Goal: Task Accomplishment & Management: Manage account settings

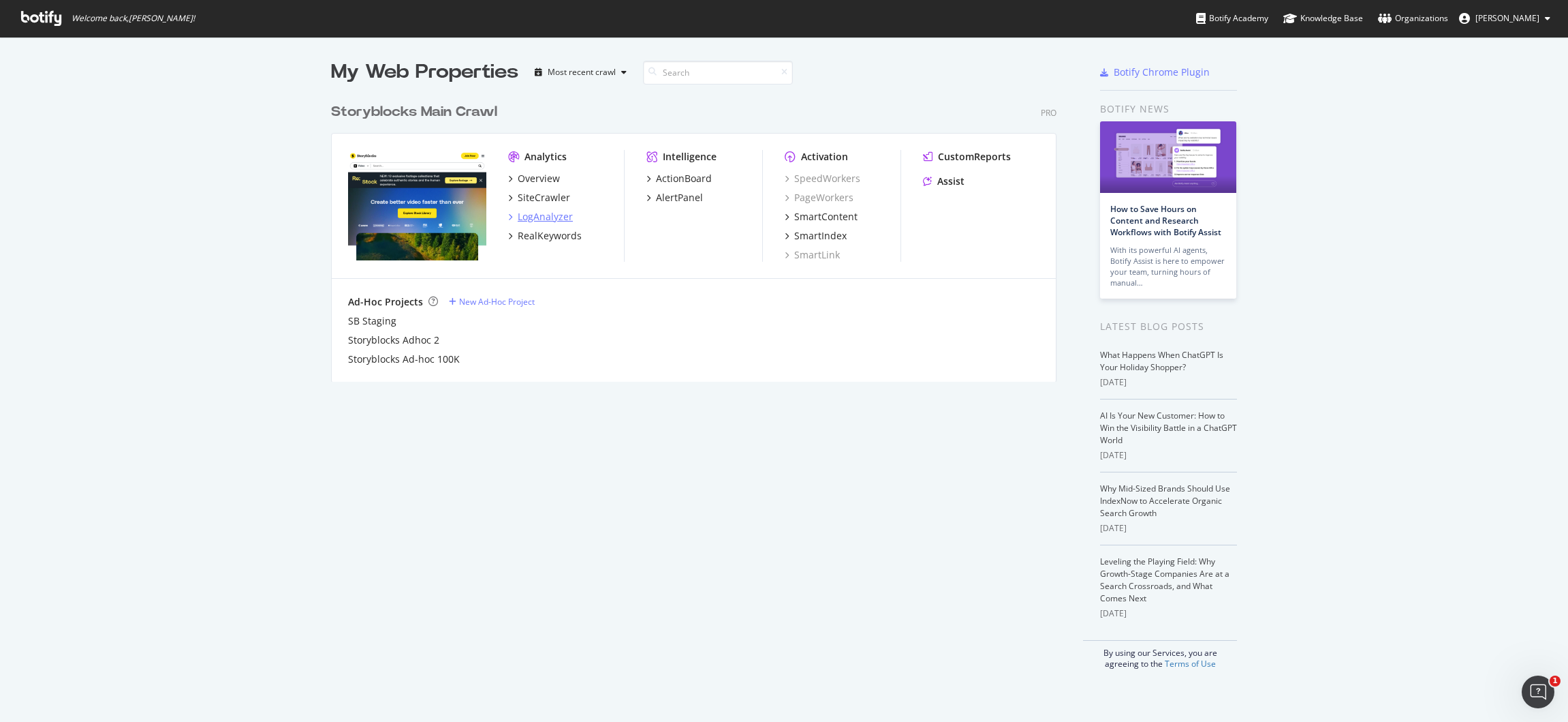
click at [549, 214] on div "LogAnalyzer" at bounding box center [545, 217] width 55 height 14
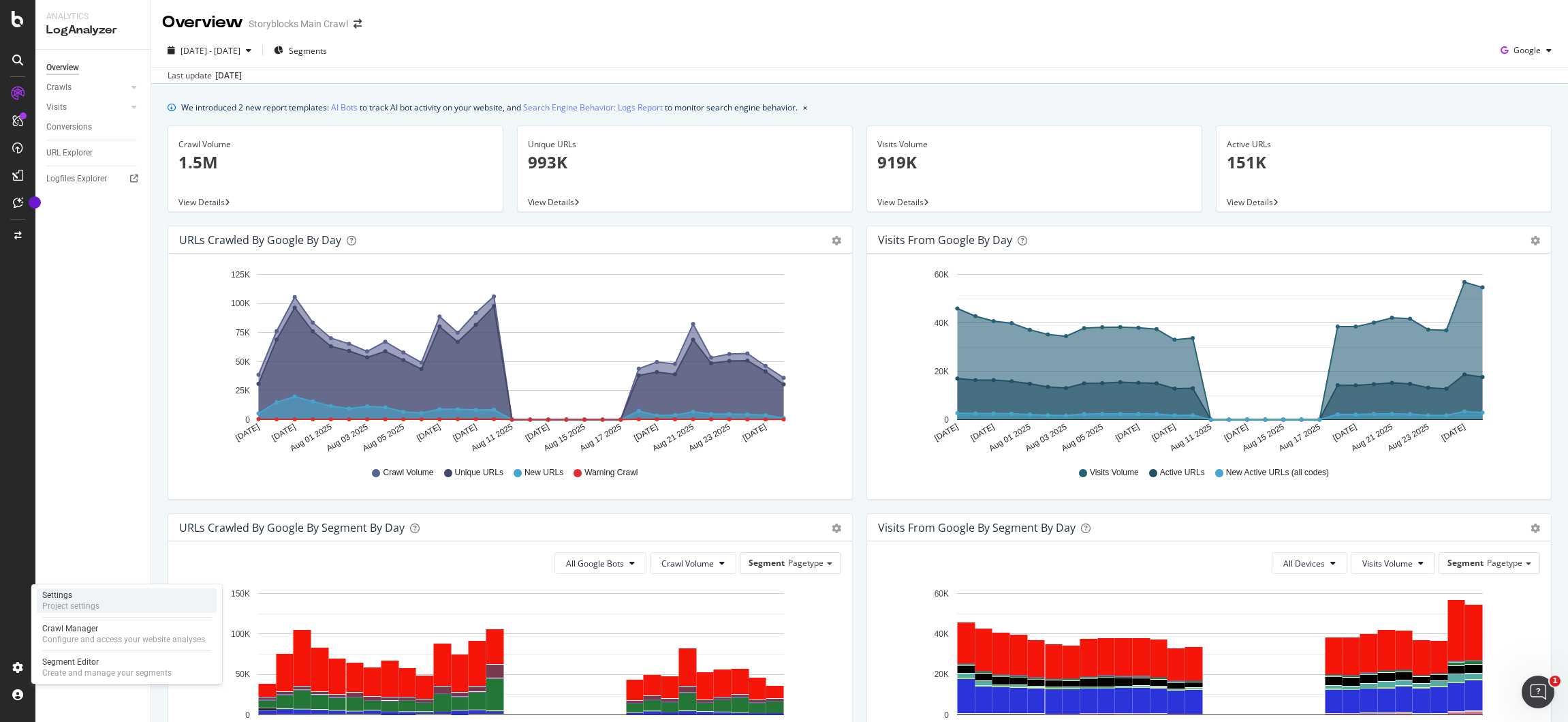
click at [60, 601] on div "Project settings" at bounding box center [71, 606] width 57 height 11
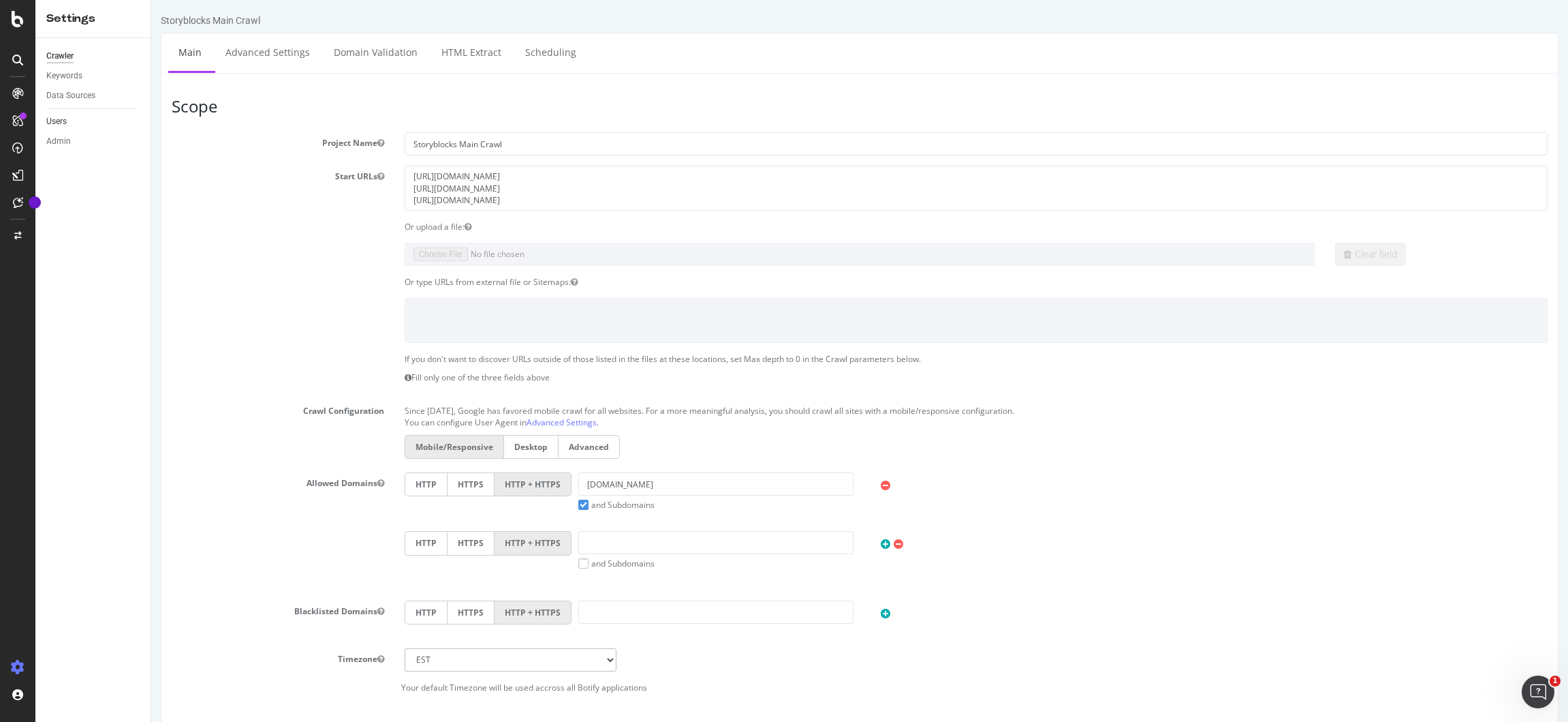
click at [80, 124] on link "Users" at bounding box center [93, 122] width 95 height 14
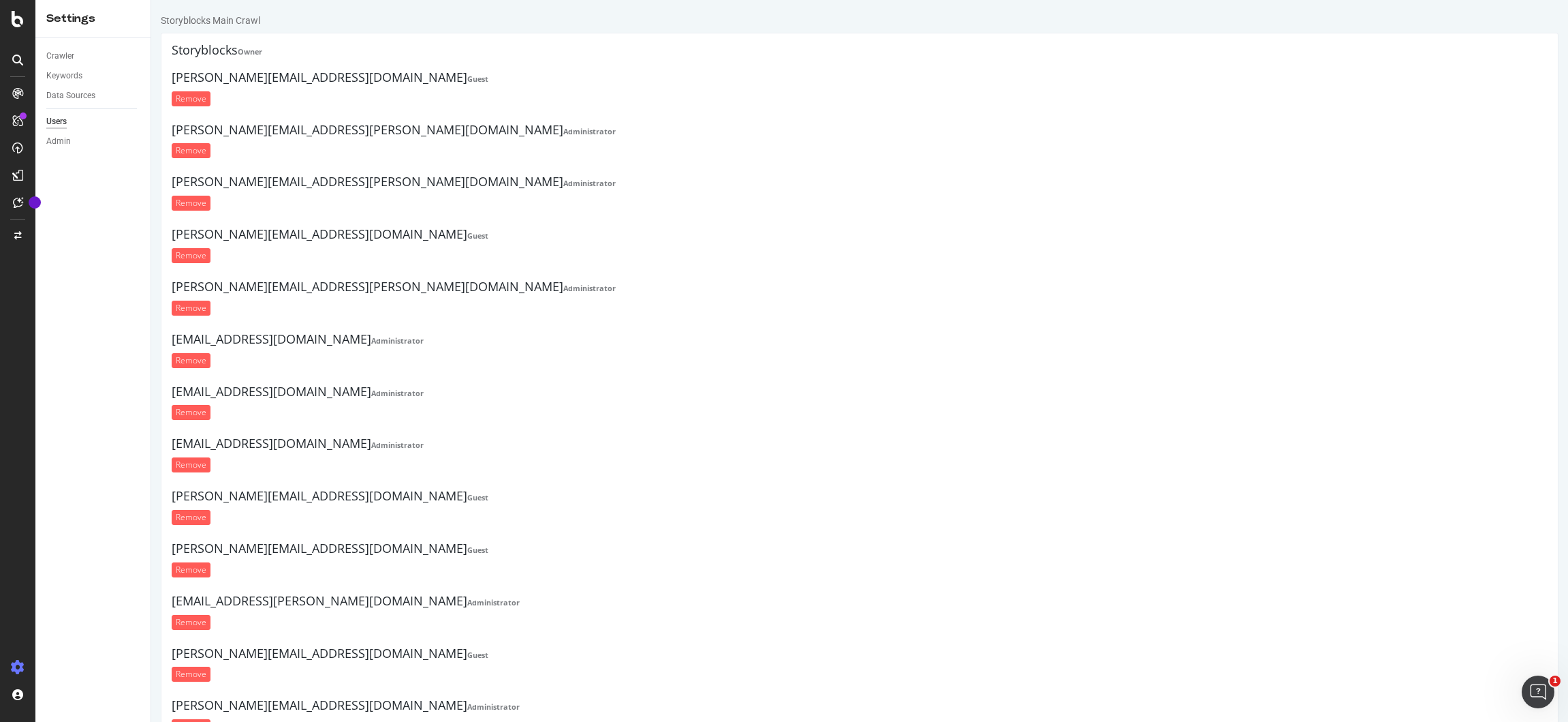
click at [253, 235] on h4 "[PERSON_NAME][EMAIL_ADDRESS][DOMAIN_NAME] Guest" at bounding box center [860, 234] width 1376 height 14
click at [78, 140] on link "Admin" at bounding box center [93, 141] width 95 height 14
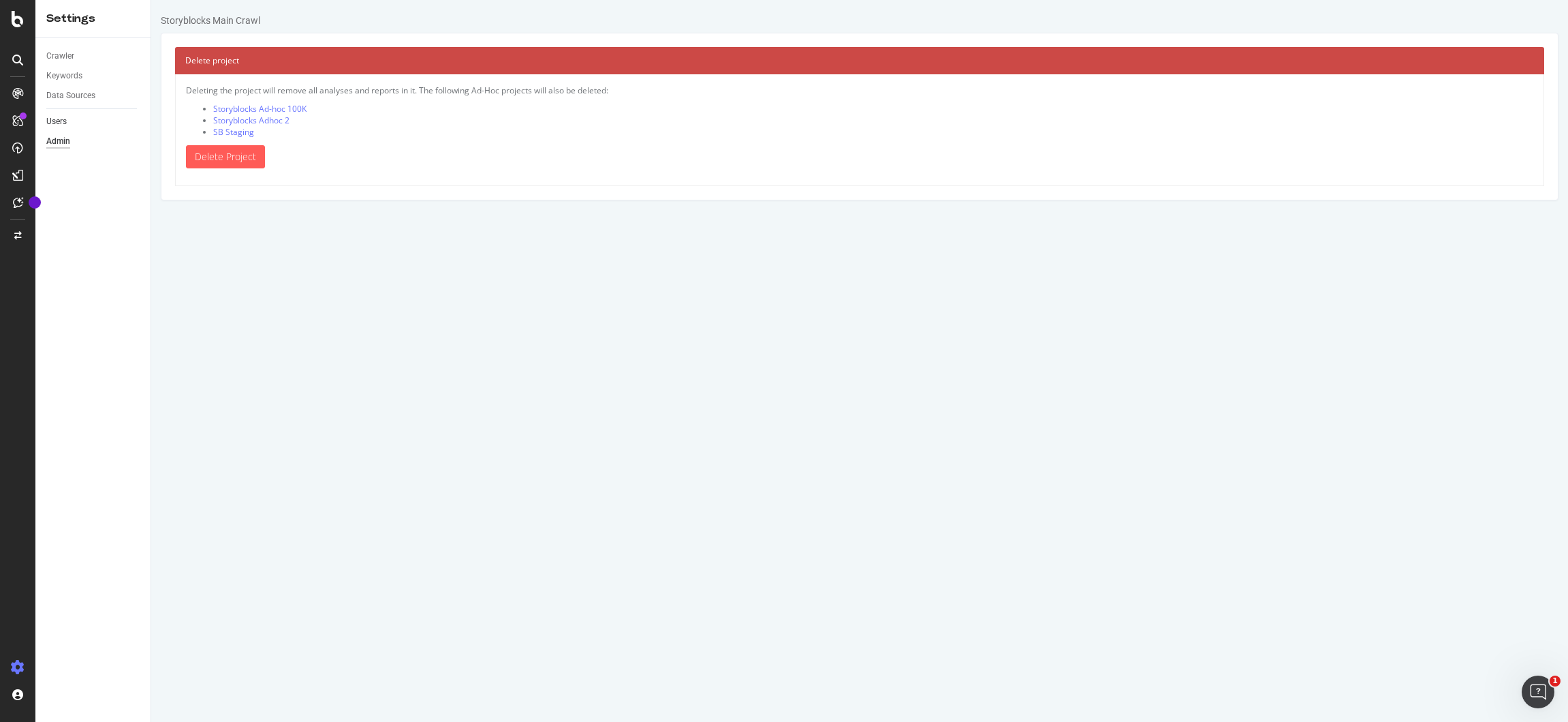
click at [71, 123] on link "Users" at bounding box center [93, 122] width 95 height 14
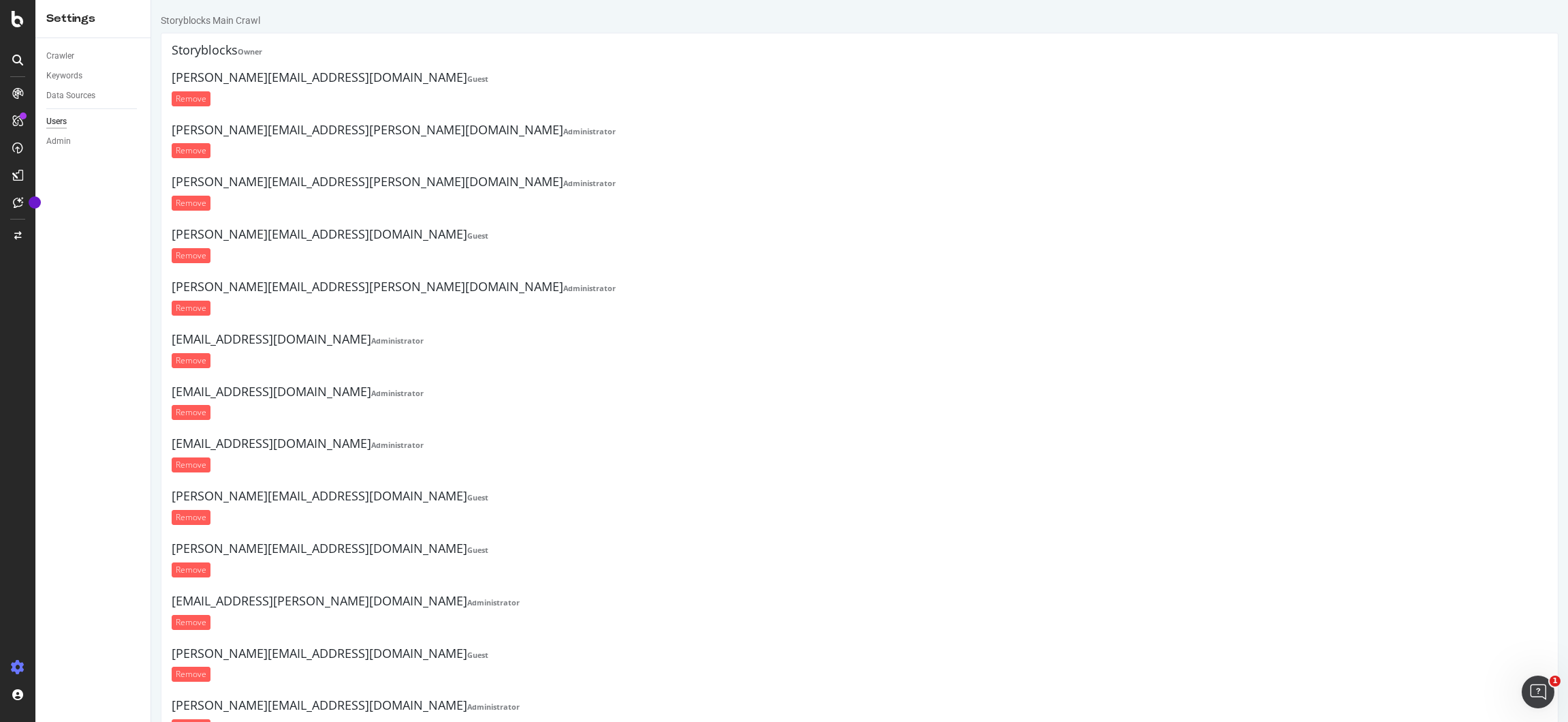
scroll to position [336, 0]
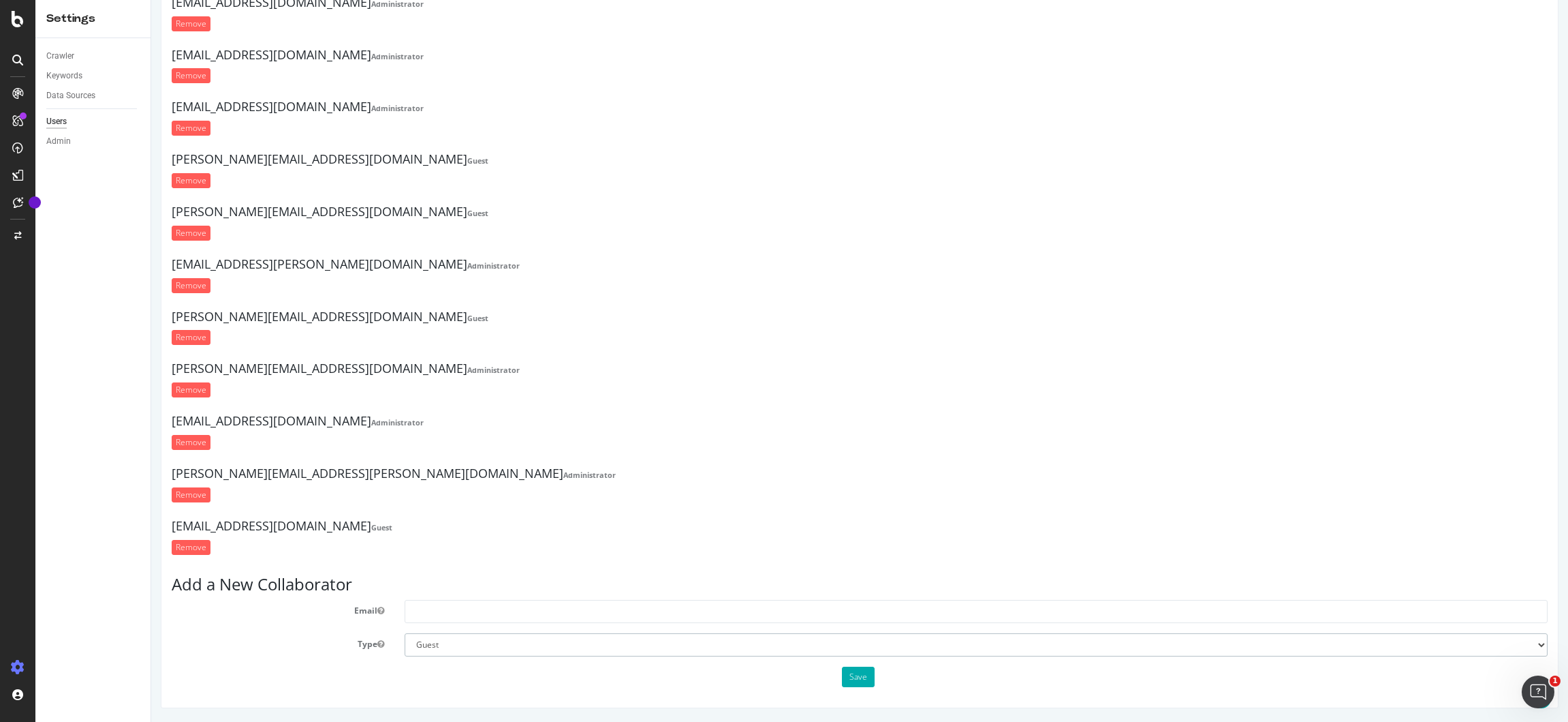
click at [454, 651] on select "Administrator Guest" at bounding box center [976, 644] width 1143 height 24
select select "1"
click at [405, 633] on select "Administrator Guest" at bounding box center [976, 644] width 1143 height 24
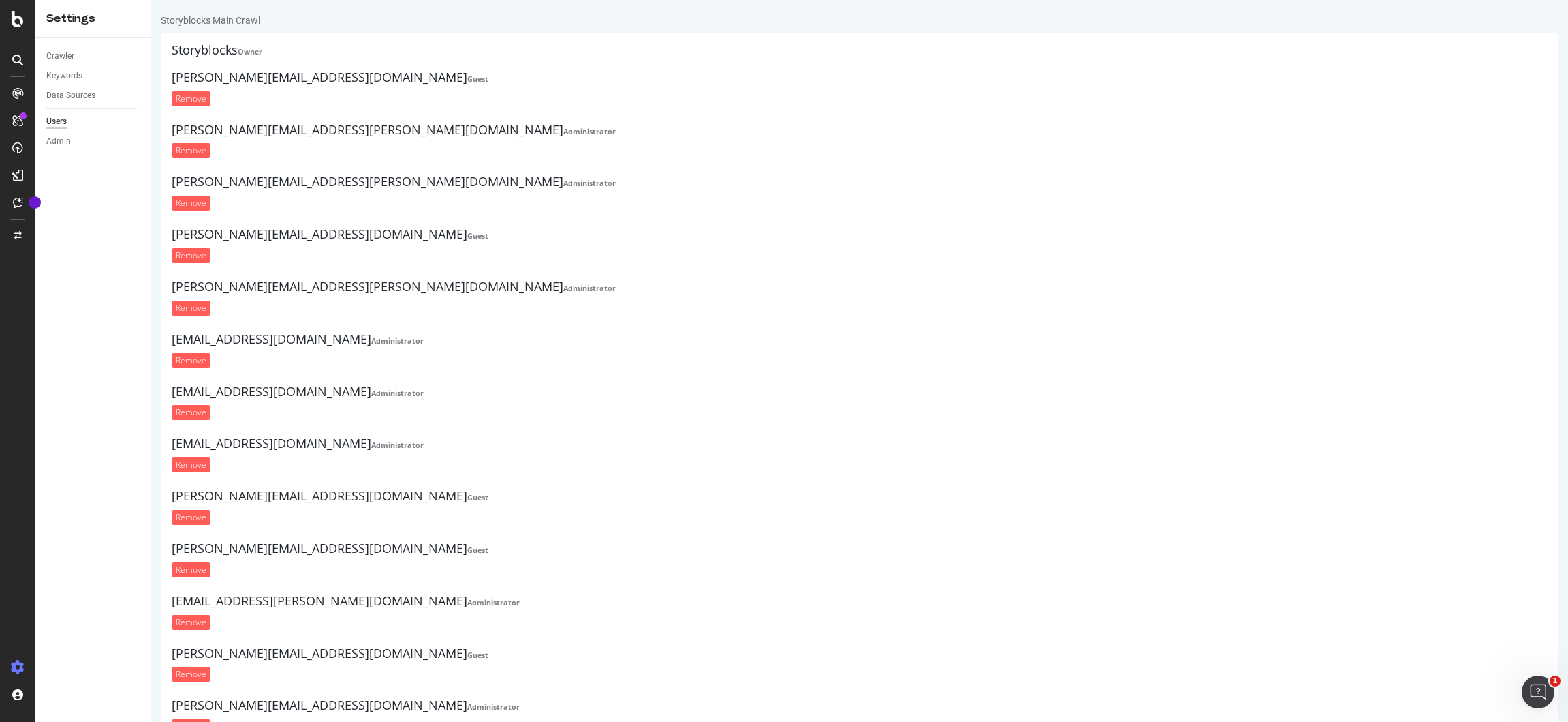
click at [281, 234] on h4 "[PERSON_NAME][EMAIL_ADDRESS][DOMAIN_NAME] Guest" at bounding box center [860, 234] width 1376 height 14
drag, startPoint x: 281, startPoint y: 234, endPoint x: 177, endPoint y: 237, distance: 104.0
click at [177, 237] on h4 "[PERSON_NAME][EMAIL_ADDRESS][DOMAIN_NAME] Guest" at bounding box center [860, 234] width 1376 height 14
copy h4 "[PERSON_NAME][EMAIL_ADDRESS][DOMAIN_NAME]"
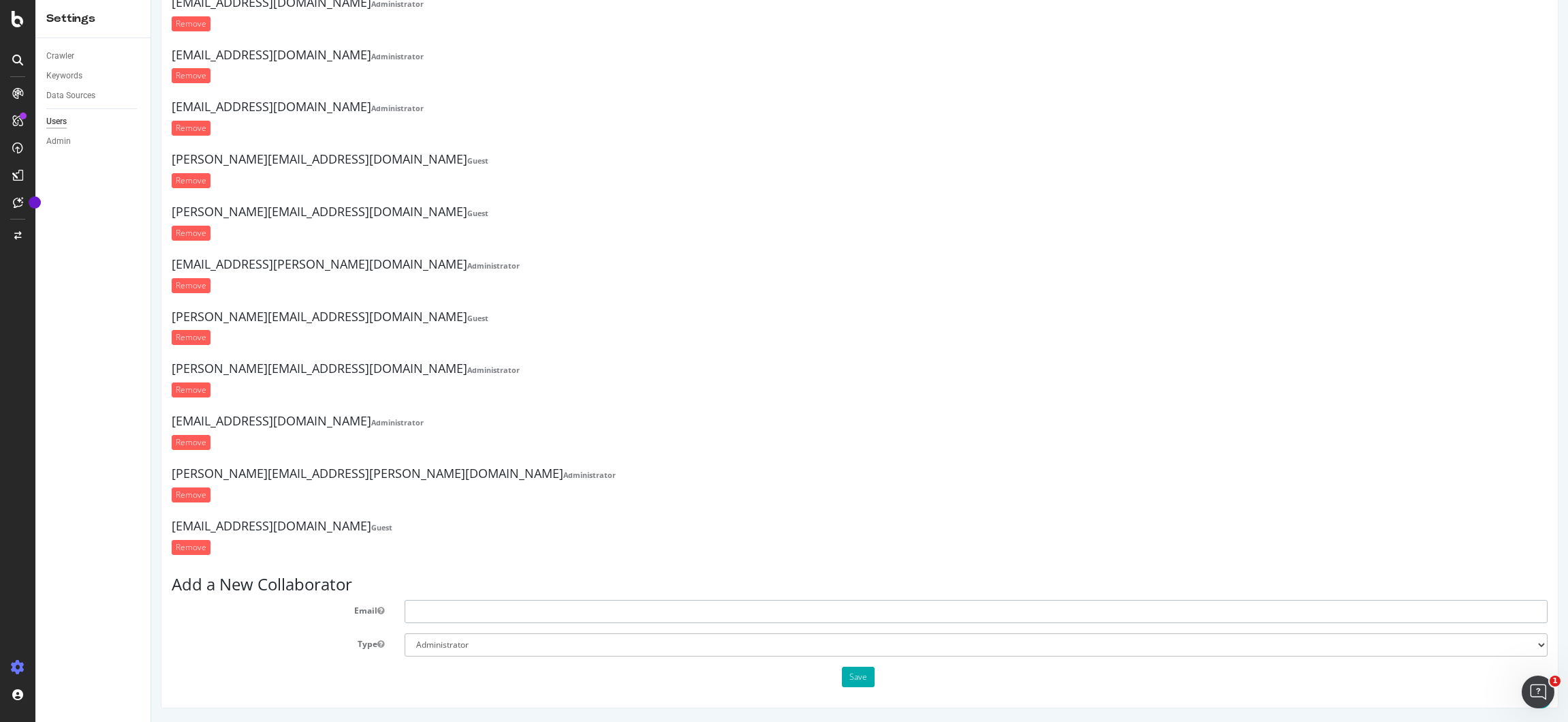
click at [468, 609] on input "text" at bounding box center [976, 612] width 1143 height 24
paste input "[PERSON_NAME][EMAIL_ADDRESS][DOMAIN_NAME]"
type input "[PERSON_NAME][EMAIL_ADDRESS][DOMAIN_NAME]"
click at [853, 674] on button "Save" at bounding box center [858, 676] width 33 height 21
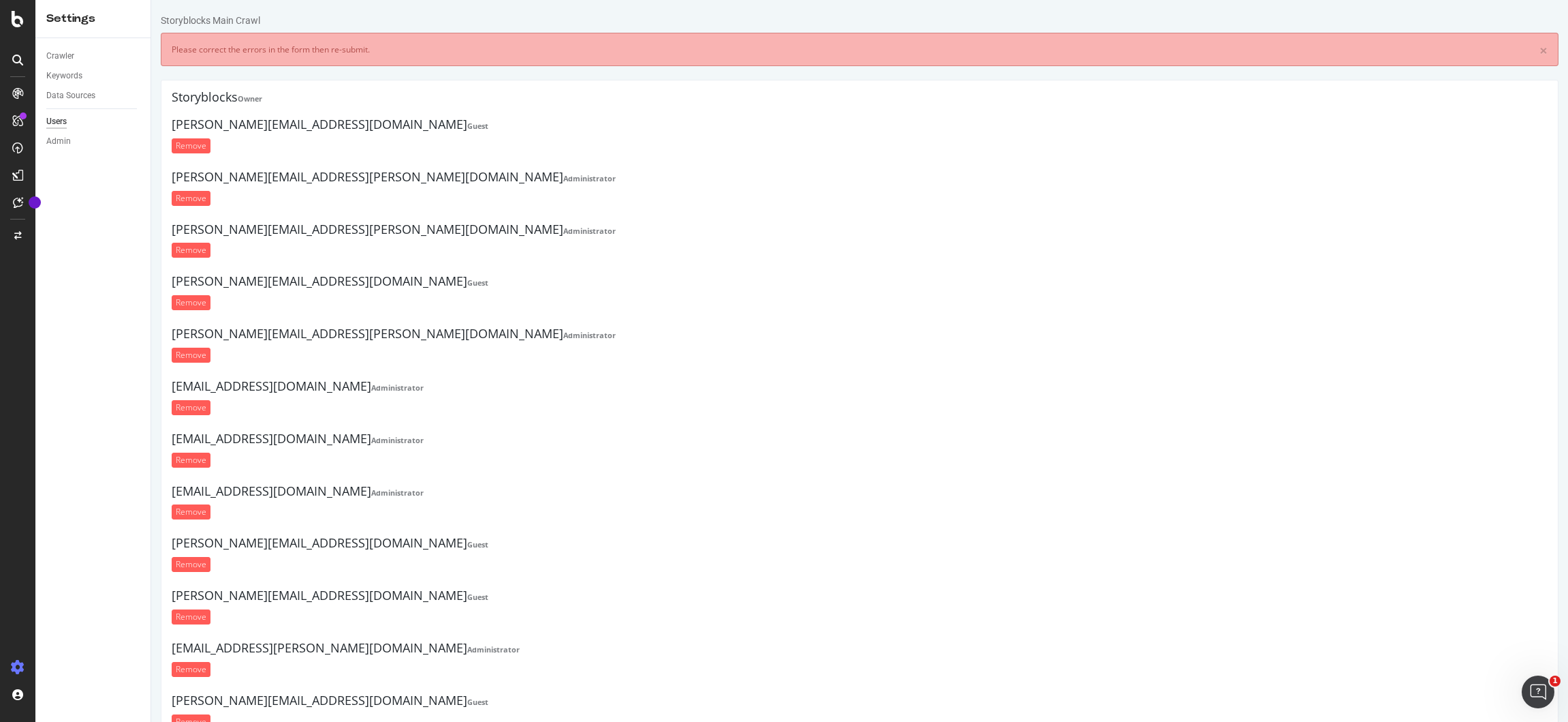
scroll to position [0, 0]
click at [190, 301] on input "Remove" at bounding box center [191, 302] width 39 height 15
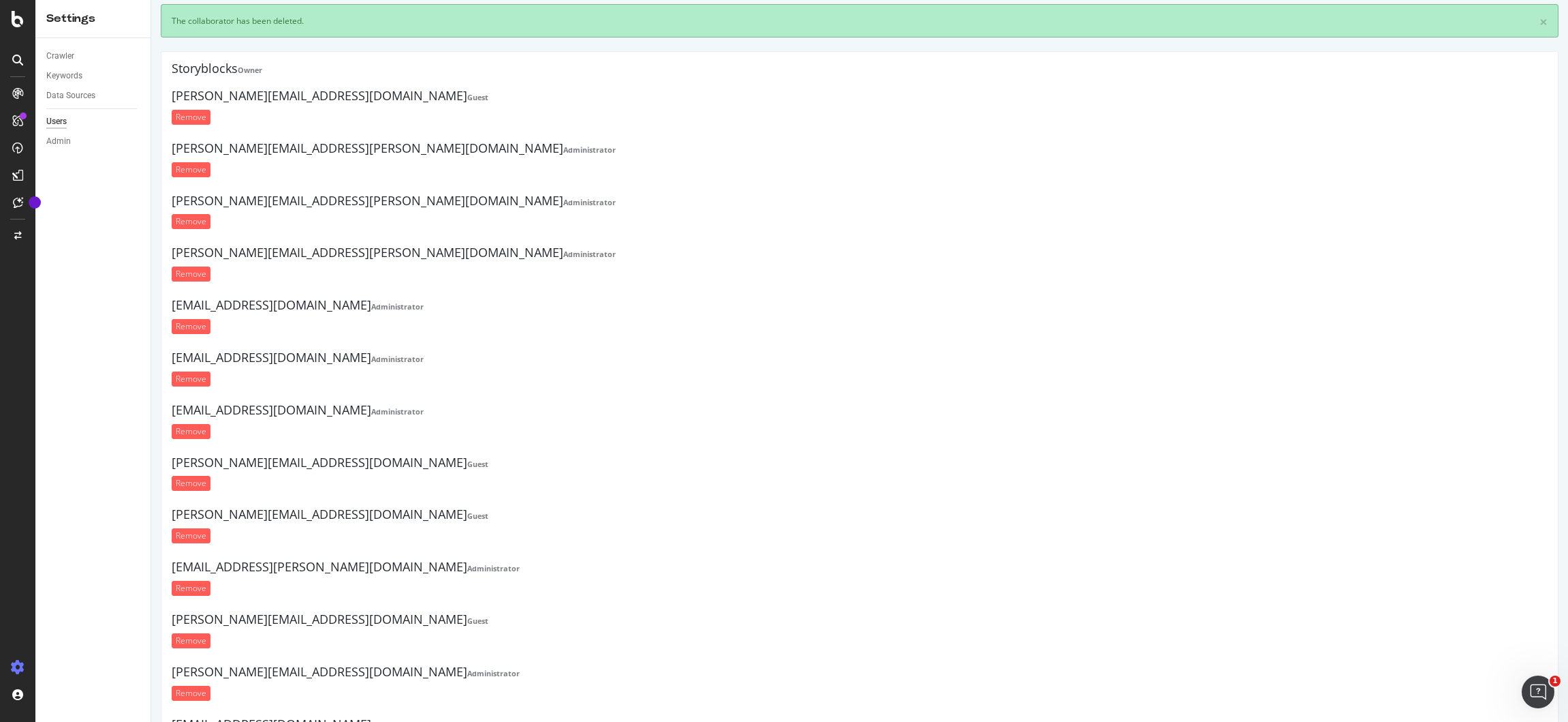
scroll to position [331, 0]
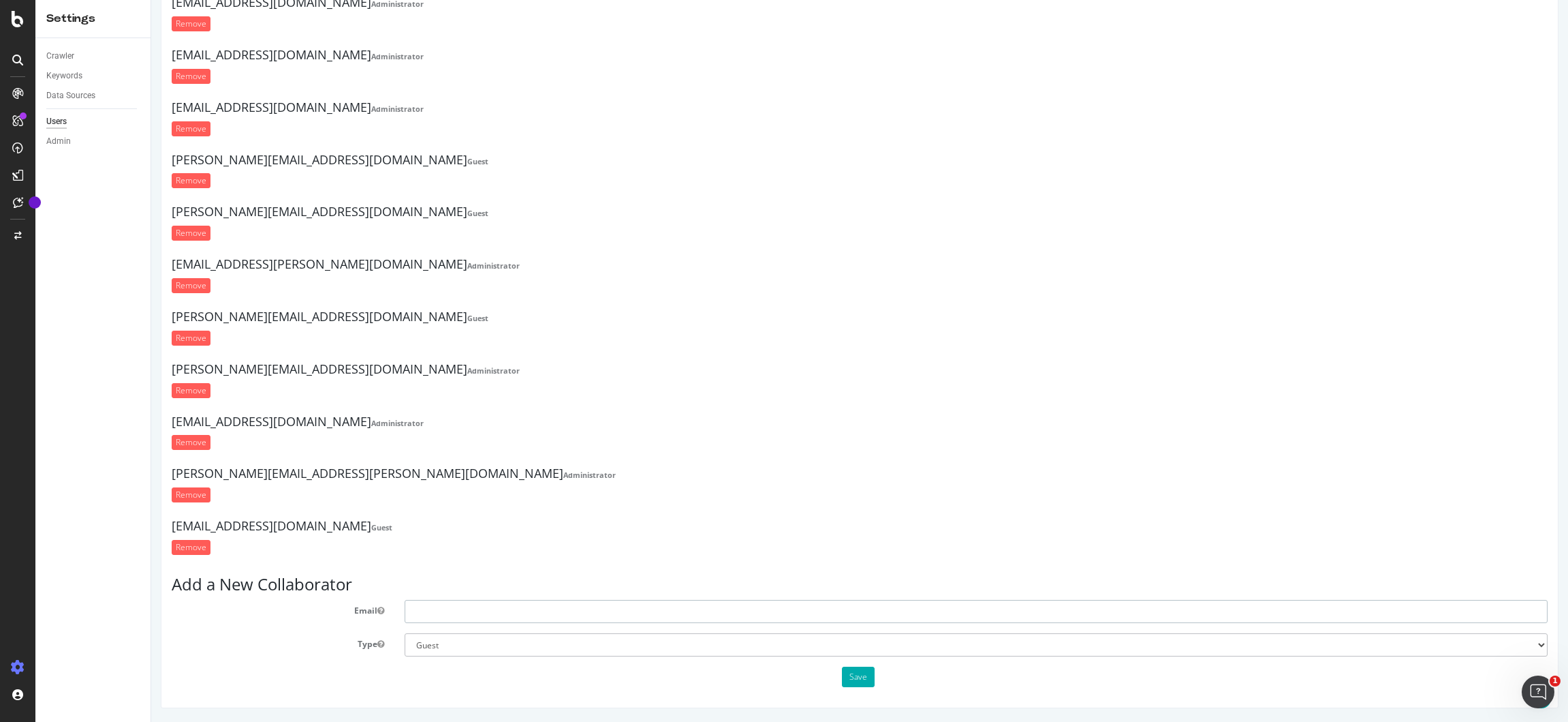
click at [505, 607] on input "text" at bounding box center [976, 612] width 1143 height 24
paste input "[PERSON_NAME][EMAIL_ADDRESS][DOMAIN_NAME]"
type input "[PERSON_NAME][EMAIL_ADDRESS][DOMAIN_NAME]"
click at [474, 650] on select "Administrator Guest" at bounding box center [976, 644] width 1143 height 24
select select "1"
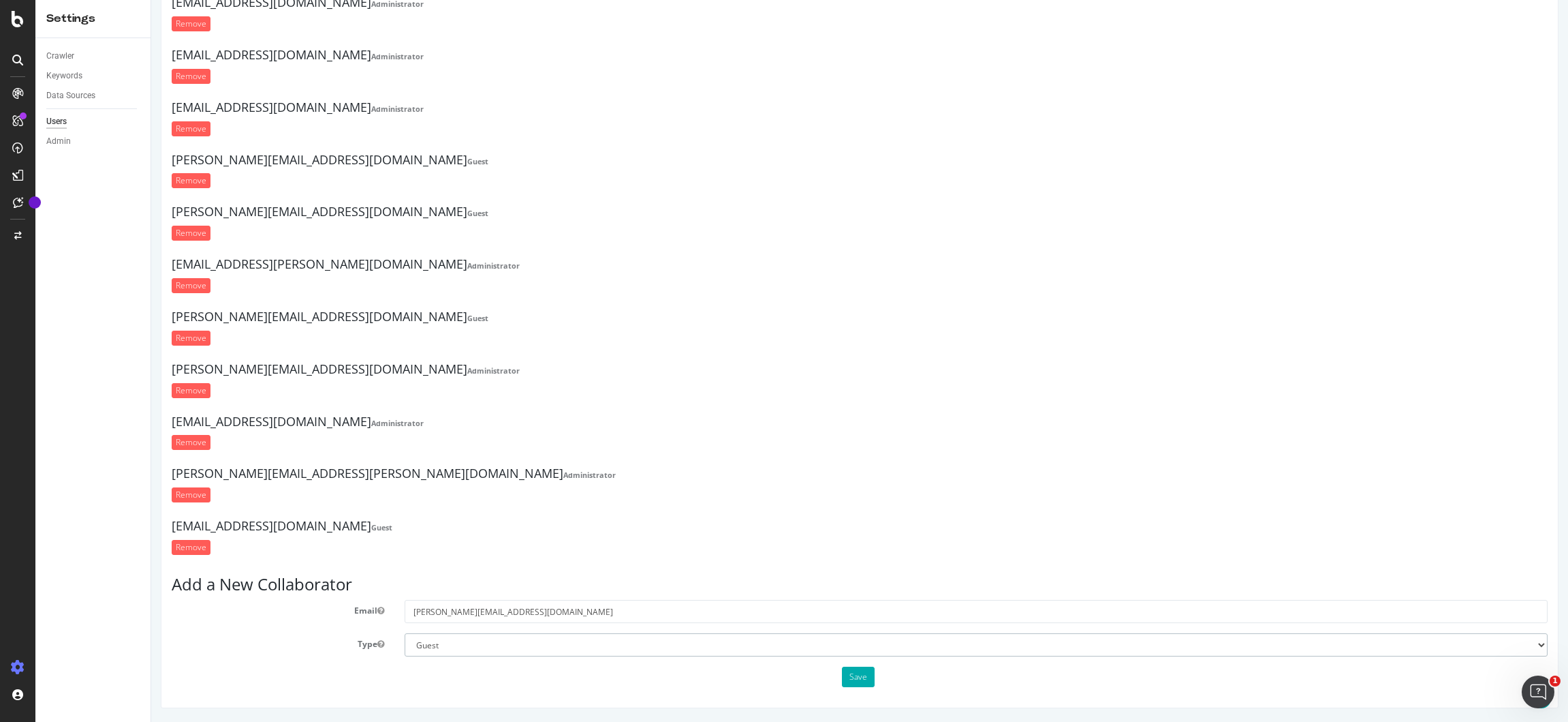
click at [405, 633] on select "Administrator Guest" at bounding box center [976, 644] width 1143 height 24
click at [859, 681] on button "Save" at bounding box center [858, 676] width 33 height 21
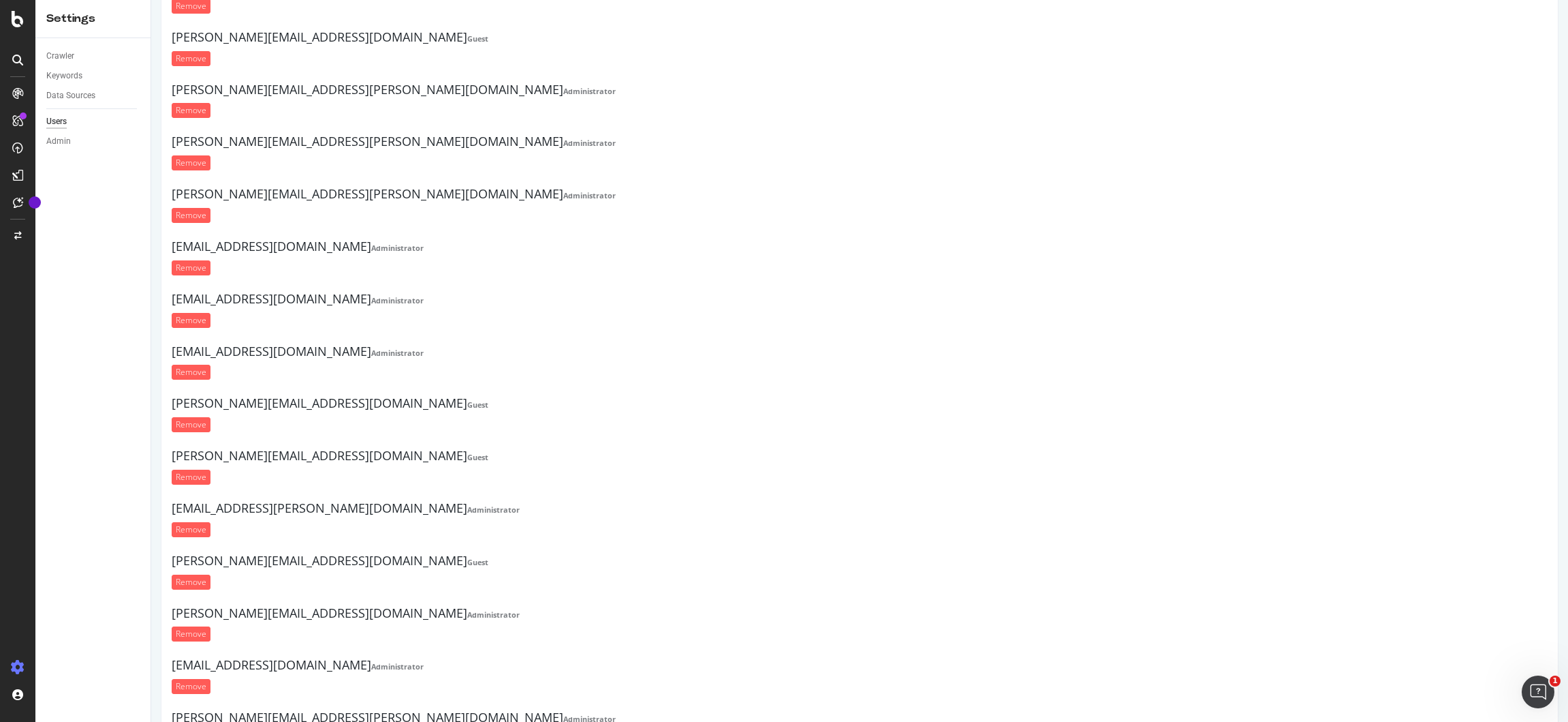
scroll to position [0, 0]
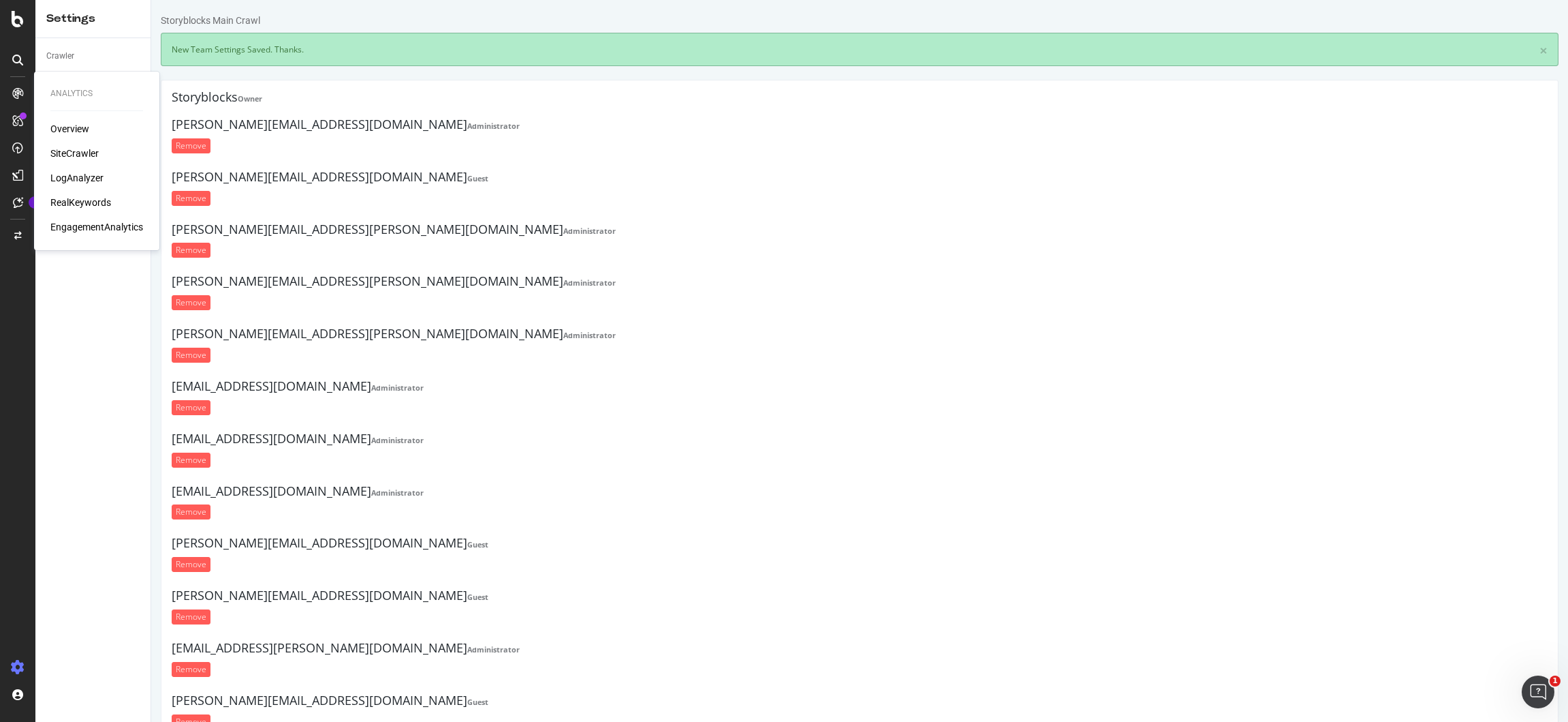
click at [87, 180] on div "LogAnalyzer" at bounding box center [77, 177] width 53 height 14
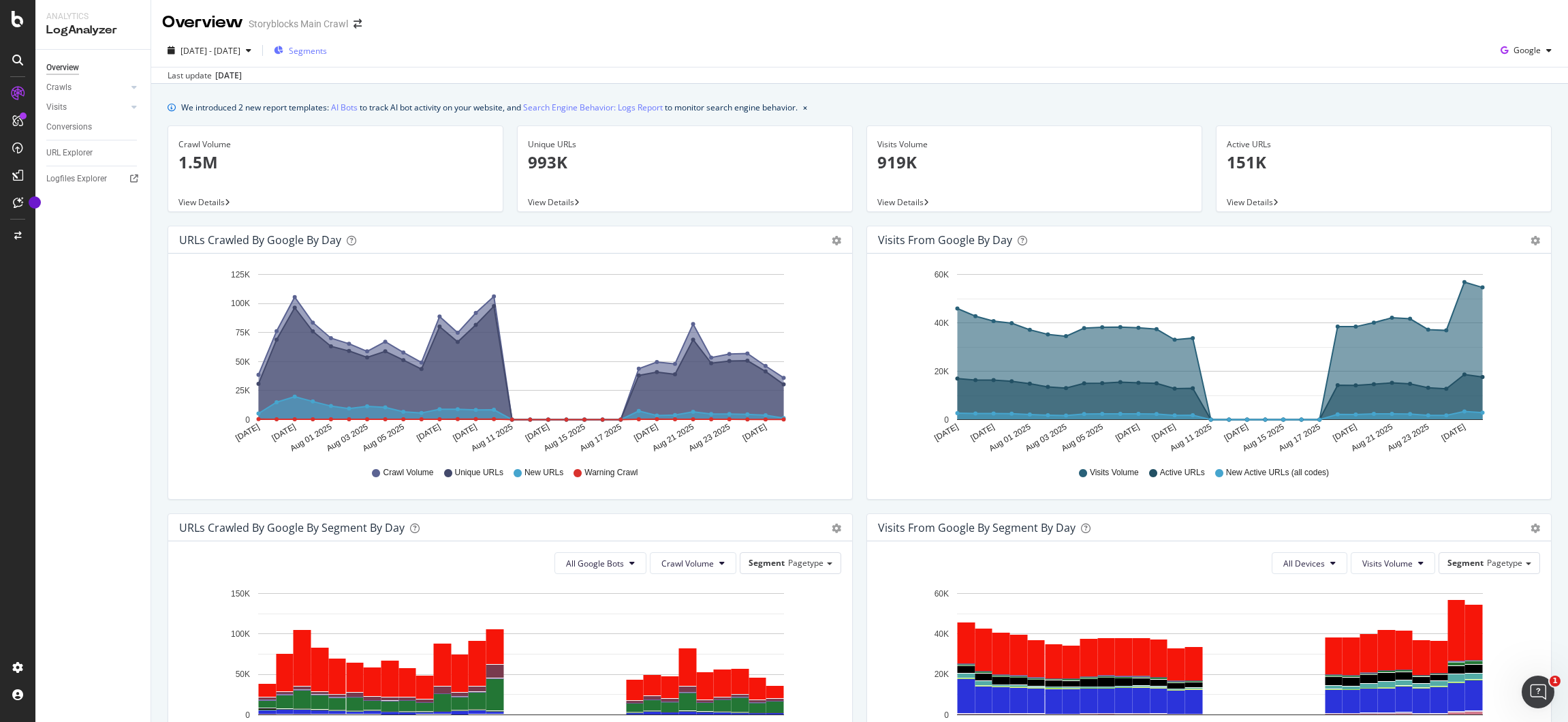
click at [327, 47] on span "Segments" at bounding box center [308, 51] width 38 height 11
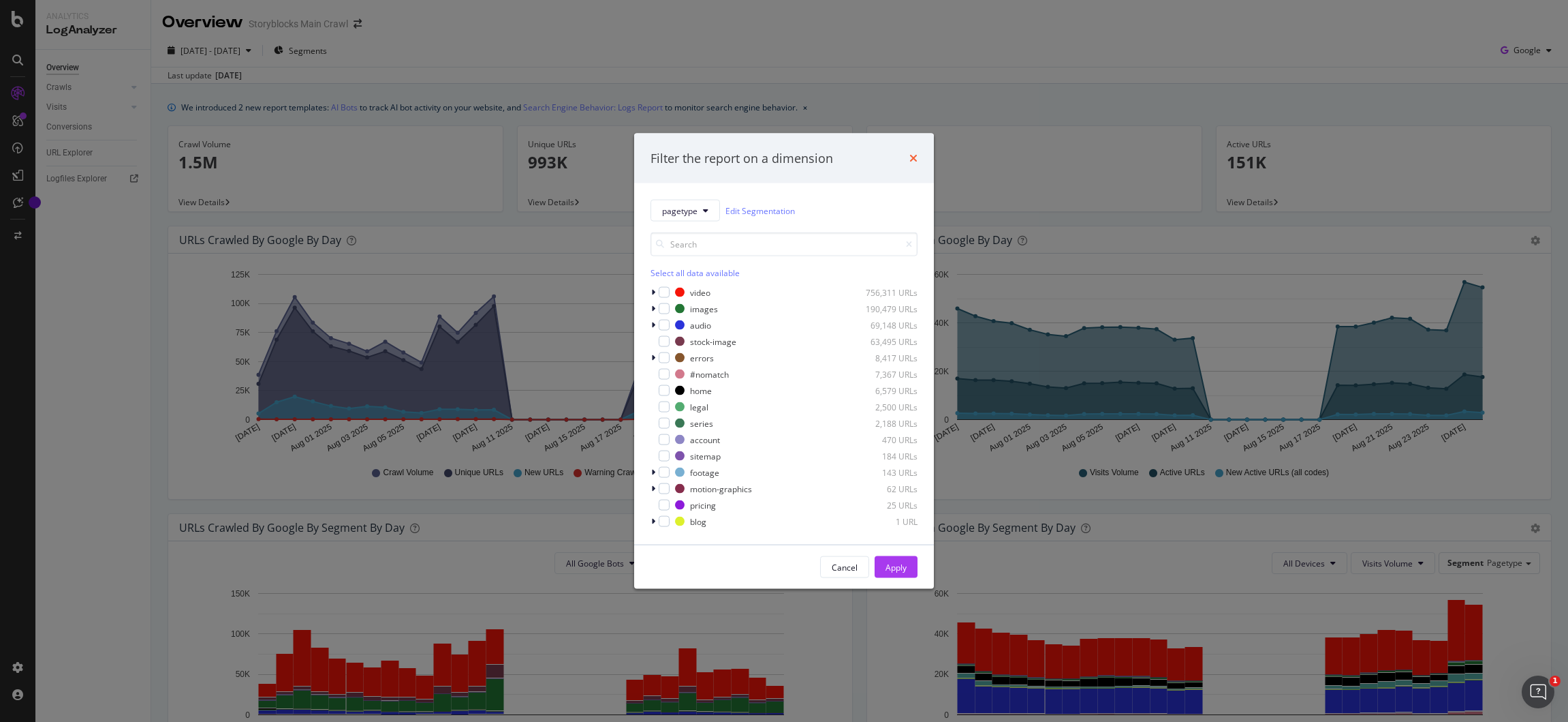
click at [912, 158] on icon "times" at bounding box center [913, 158] width 8 height 11
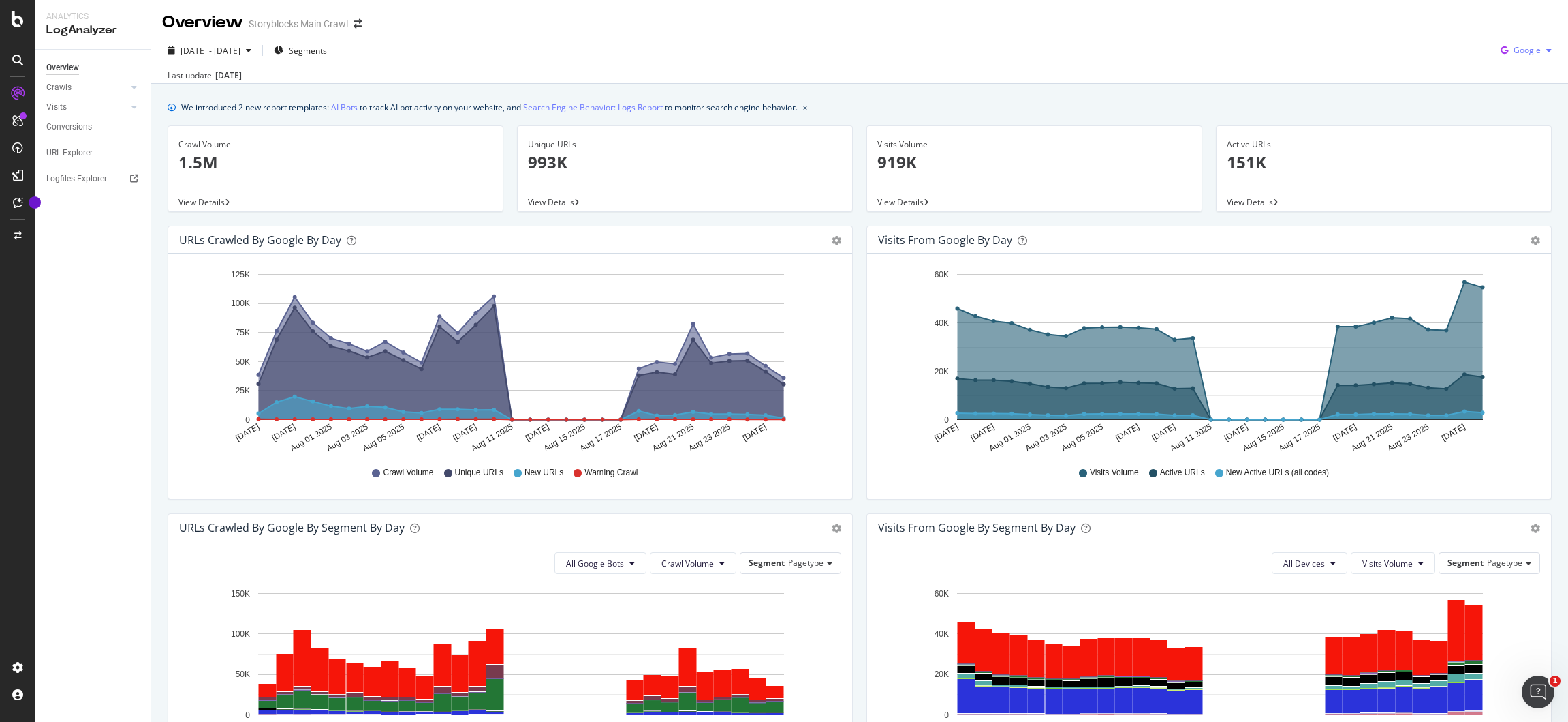
click at [1520, 53] on span "Google" at bounding box center [1527, 50] width 27 height 11
click at [1258, 58] on div "[DATE] - [DATE] Segments Google" at bounding box center [859, 53] width 1417 height 27
click at [517, 72] on div "Last update [DATE]" at bounding box center [859, 75] width 1417 height 16
click at [536, 105] on link "Search Engine Behavior: Logs Report" at bounding box center [593, 108] width 140 height 14
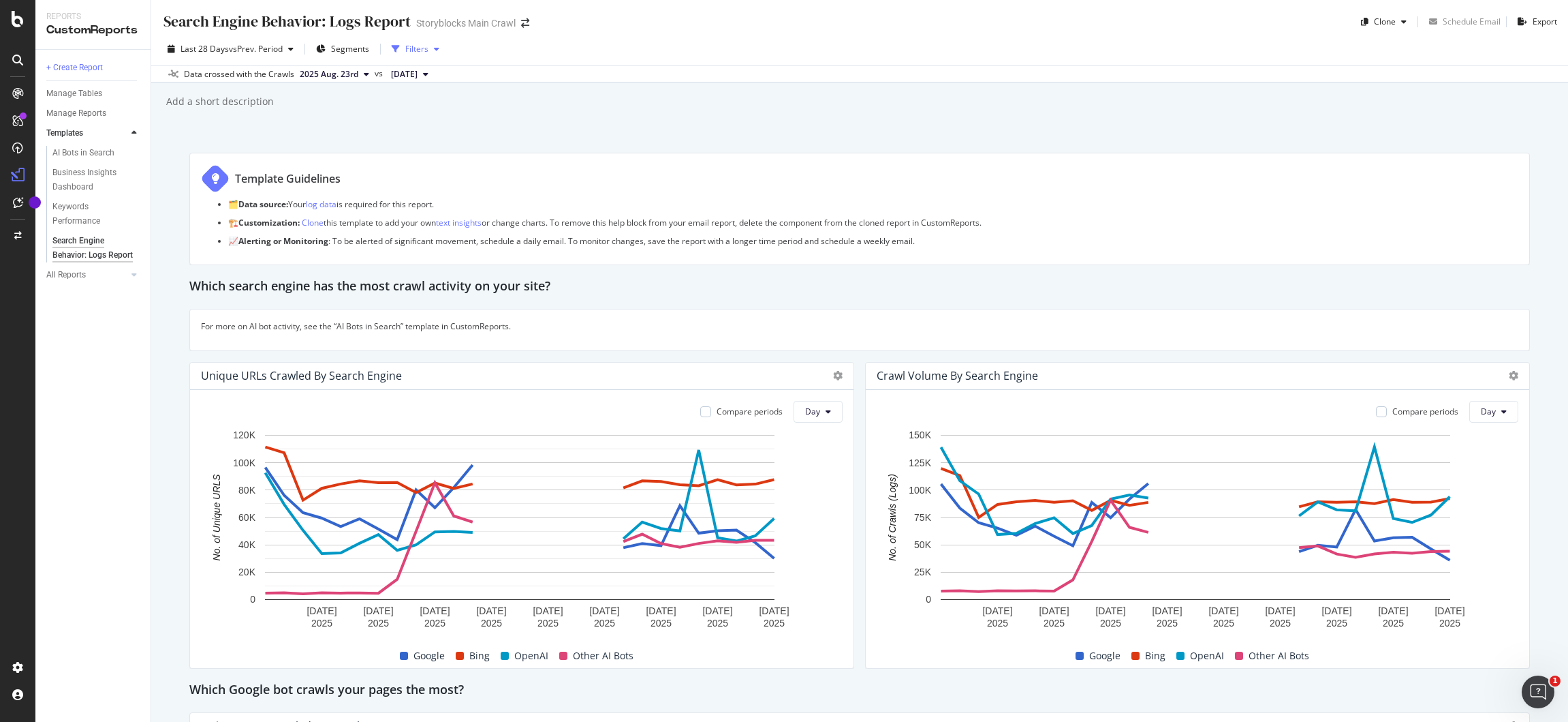
click at [429, 46] on div "Filters" at bounding box center [417, 48] width 24 height 11
click at [422, 51] on div "Filters" at bounding box center [417, 48] width 24 height 11
click at [19, 667] on icon at bounding box center [17, 667] width 14 height 14
click at [65, 612] on div "Settings Project settings" at bounding box center [127, 600] width 180 height 24
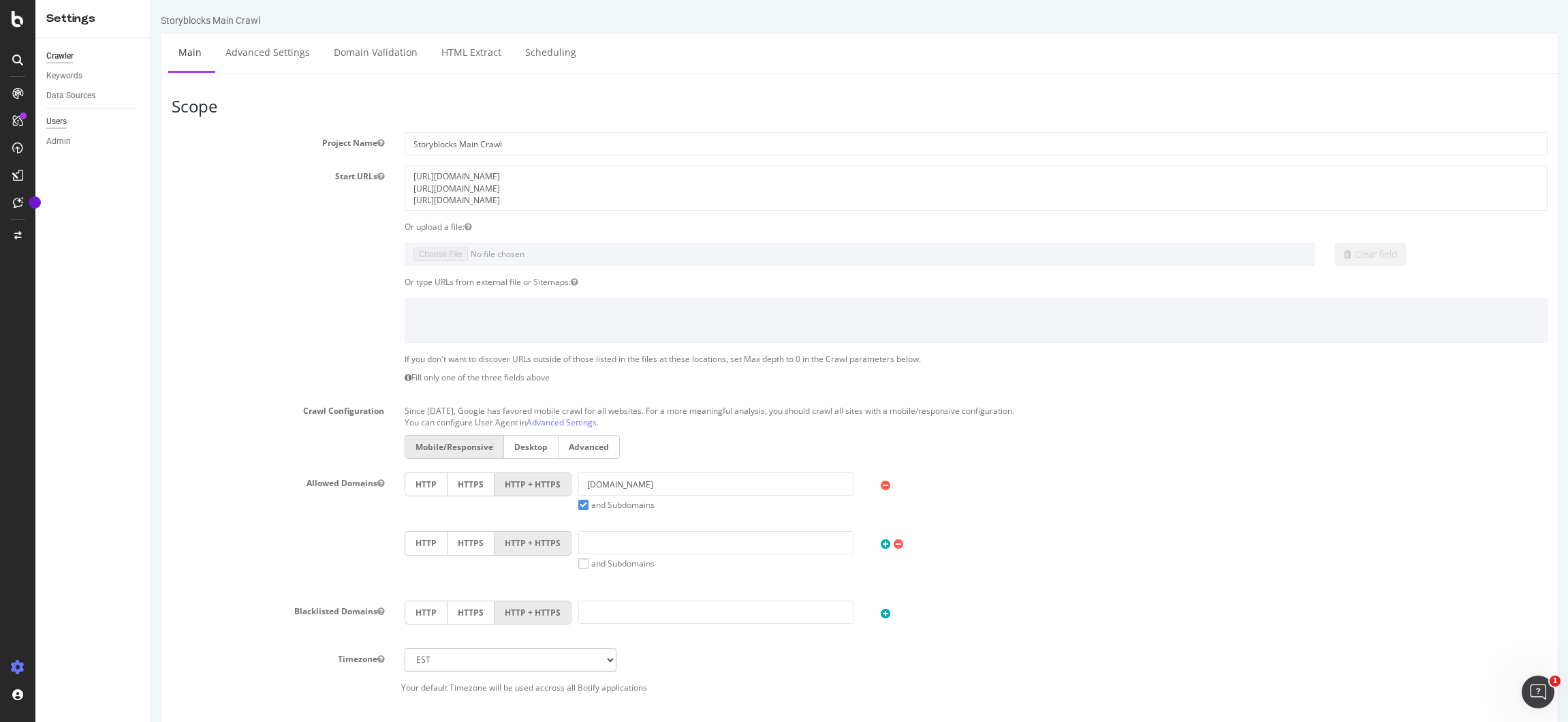
click at [58, 123] on div "Users" at bounding box center [56, 122] width 21 height 14
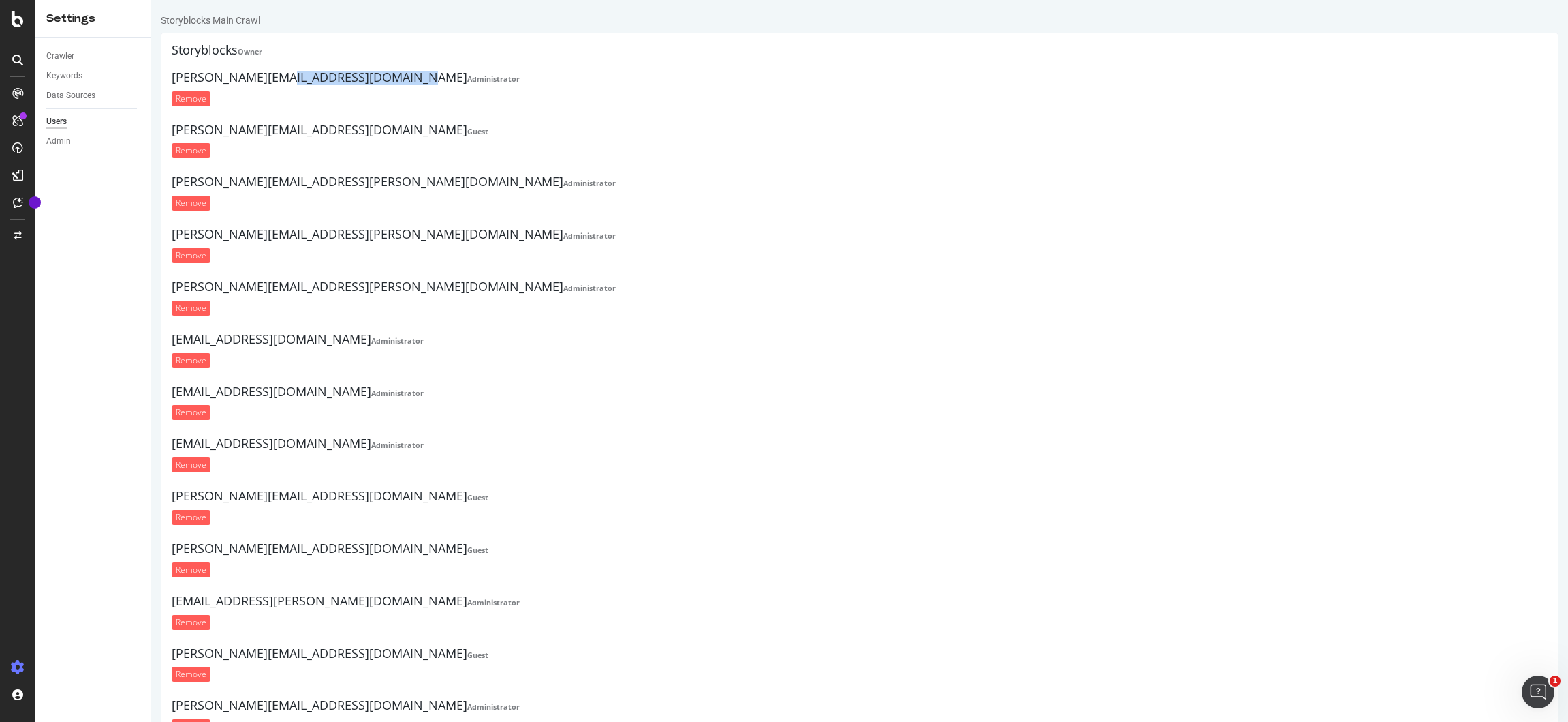
drag, startPoint x: 296, startPoint y: 80, endPoint x: 165, endPoint y: 84, distance: 131.1
click at [165, 84] on div "Storyblocks Owner [PERSON_NAME][EMAIL_ADDRESS][DOMAIN_NAME] Administrator Remov…" at bounding box center [860, 539] width 1398 height 1012
copy h4 "[PERSON_NAME][EMAIL_ADDRESS][DOMAIN_NAME]"
